Goal: Understand process/instructions

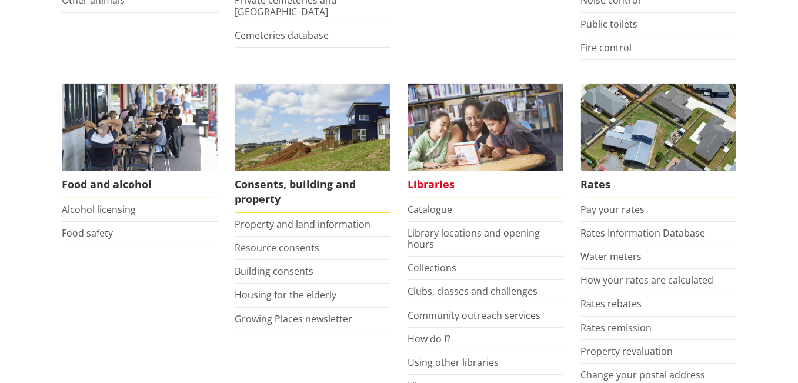
scroll to position [412, 0]
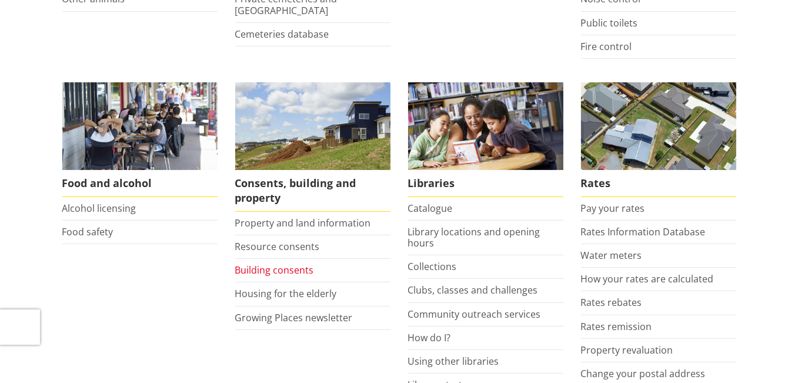
click at [288, 266] on link "Building consents" at bounding box center [274, 269] width 79 height 13
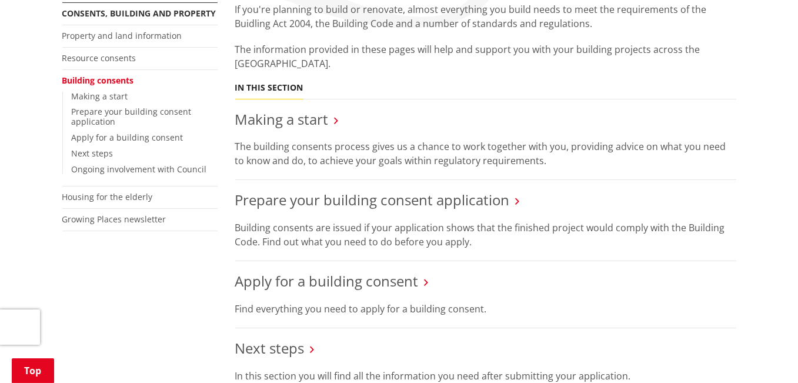
scroll to position [294, 0]
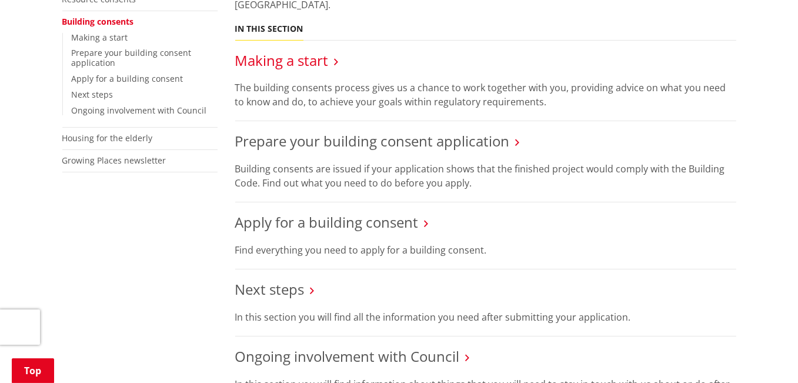
click at [296, 62] on link "Making a start" at bounding box center [282, 60] width 94 height 19
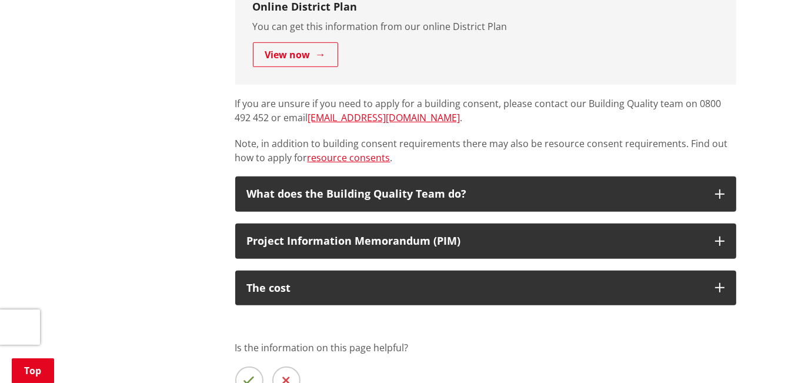
scroll to position [823, 0]
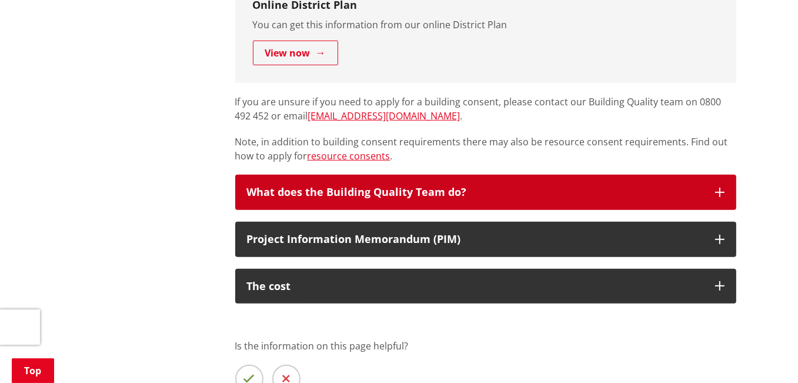
click at [716, 189] on icon "button" at bounding box center [719, 192] width 9 height 9
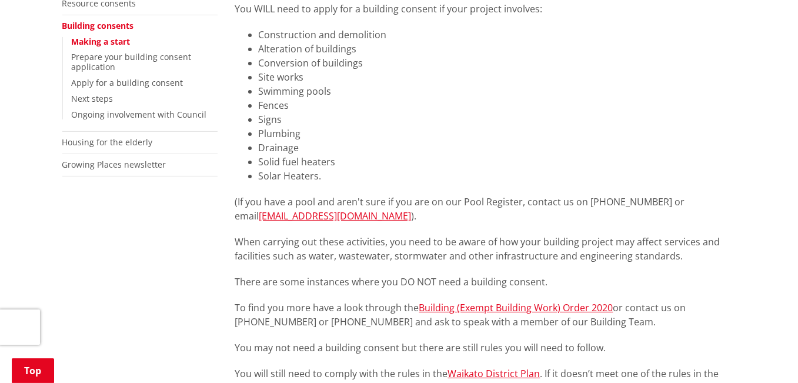
scroll to position [0, 0]
